Goal: Task Accomplishment & Management: Use online tool/utility

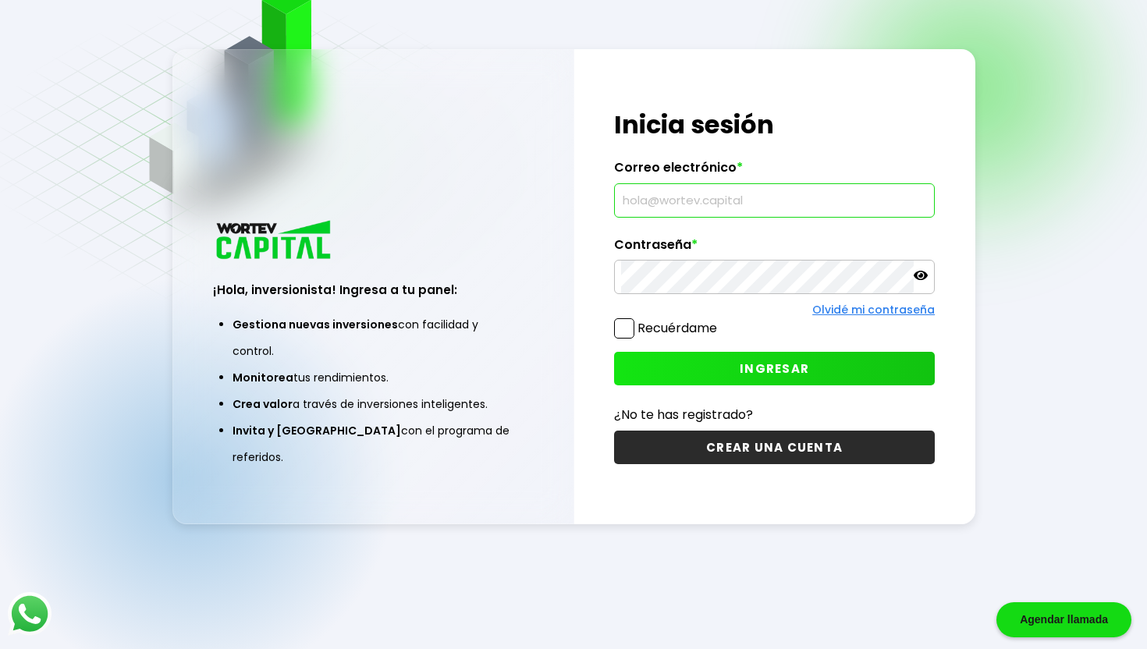
click at [657, 200] on input "text" at bounding box center [774, 200] width 307 height 33
type input "[EMAIL_ADDRESS][DOMAIN_NAME]"
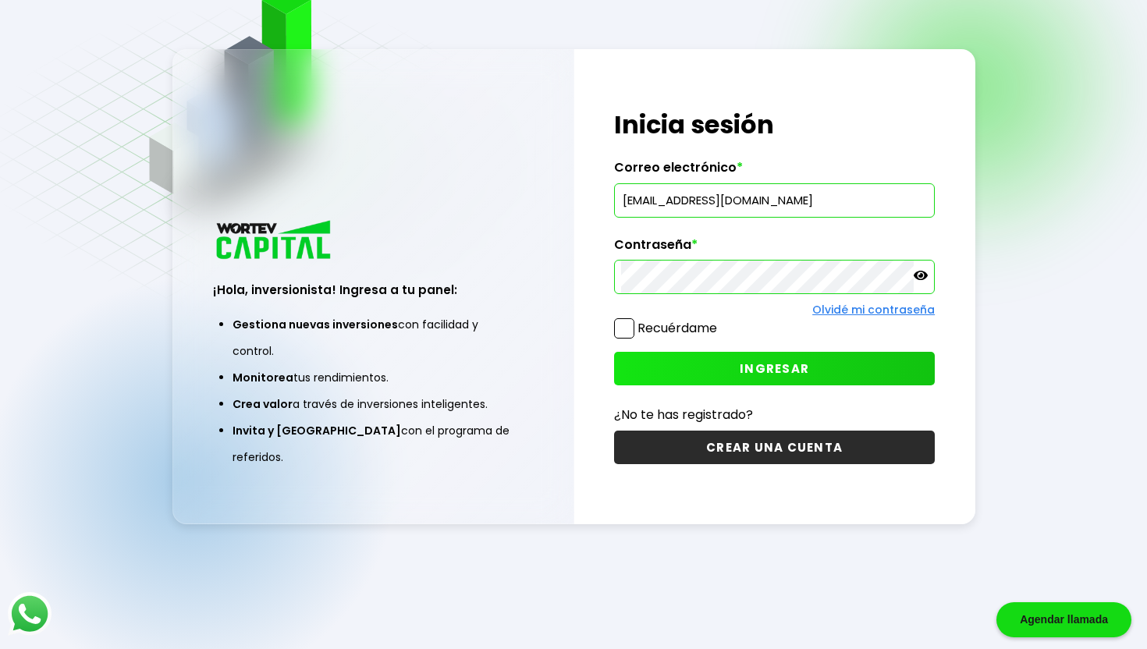
click at [789, 380] on button "INGRESAR" at bounding box center [774, 369] width 321 height 34
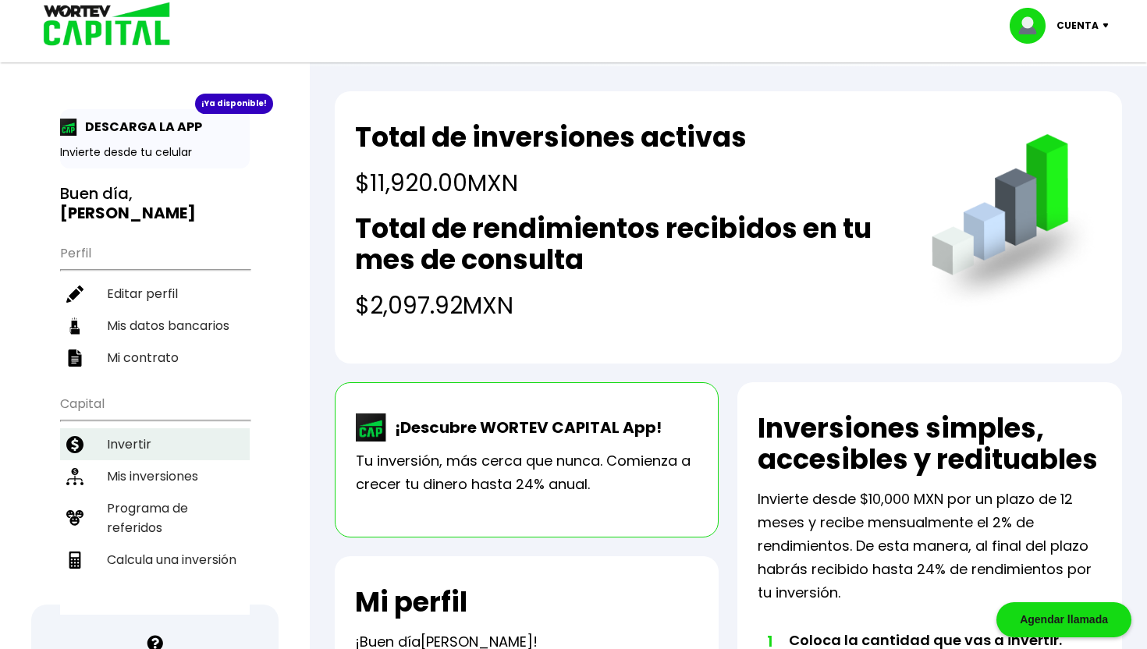
click at [135, 450] on li "Invertir" at bounding box center [155, 444] width 190 height 32
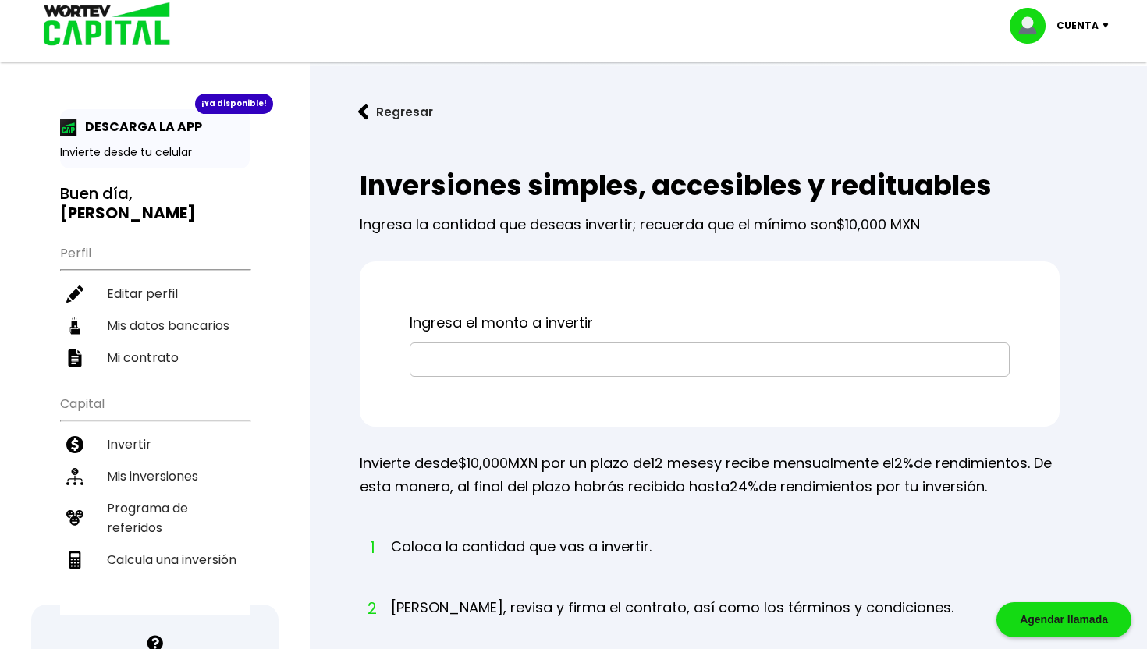
click at [458, 359] on input "text" at bounding box center [710, 359] width 586 height 33
click at [144, 544] on li "Calcula una inversión" at bounding box center [155, 560] width 190 height 32
select select "1"
